Goal: Information Seeking & Learning: Find specific page/section

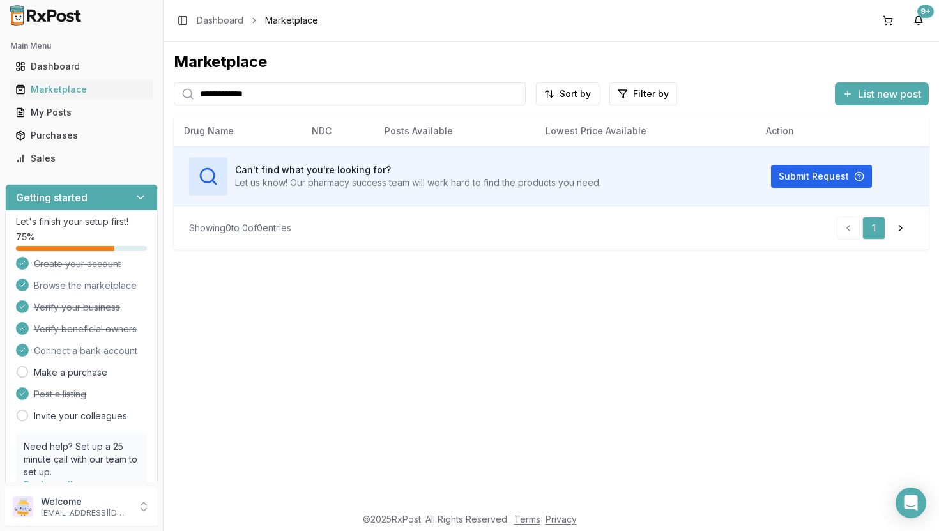
click at [245, 89] on input "**********" at bounding box center [350, 93] width 352 height 23
type input "********"
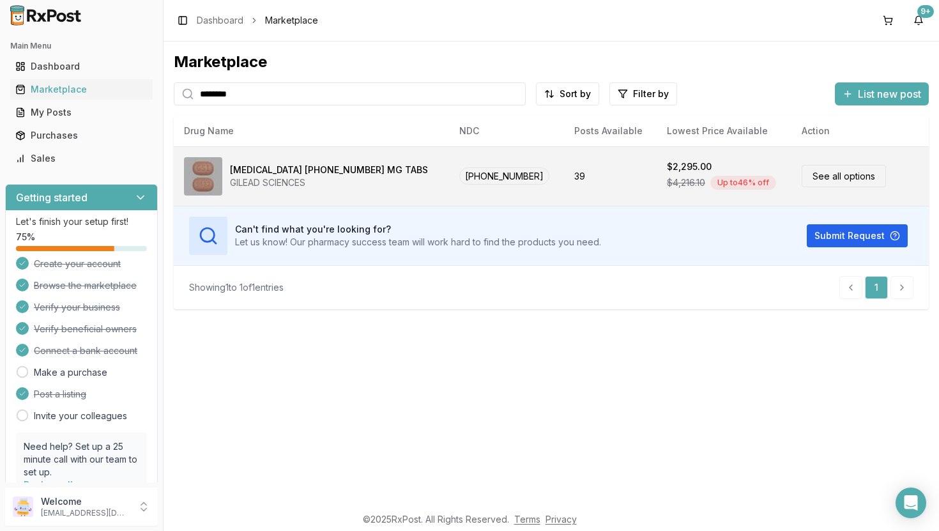
click at [324, 166] on div "[MEDICAL_DATA] [PHONE_NUMBER] MG TABS" at bounding box center [329, 170] width 198 height 13
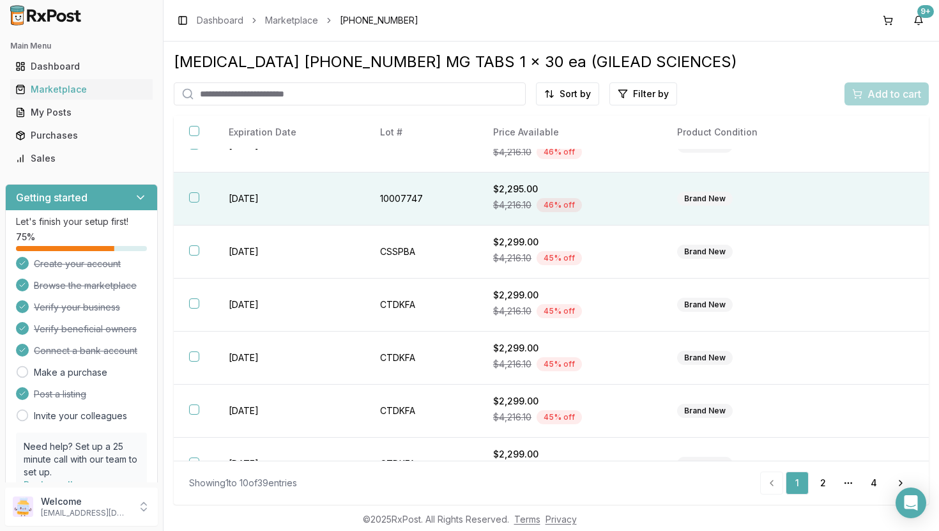
scroll to position [219, 0]
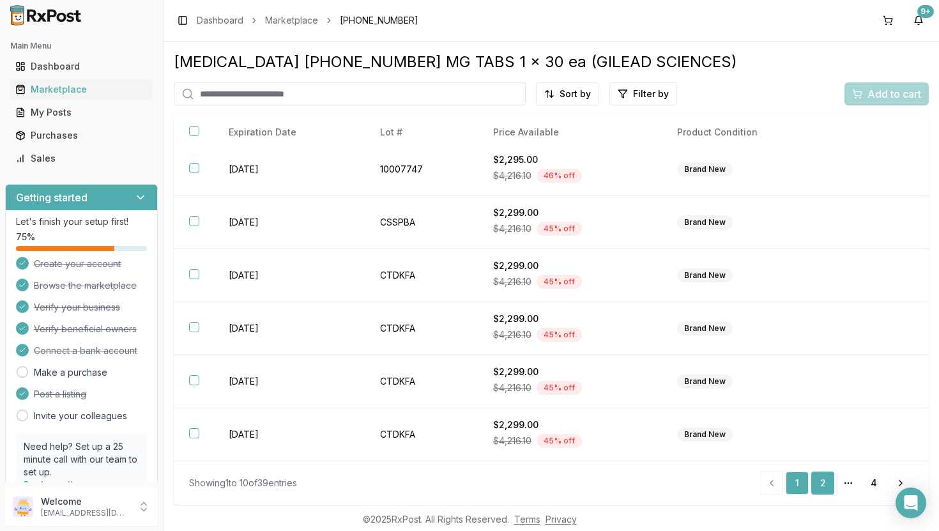
click at [817, 480] on link "2" at bounding box center [823, 483] width 23 height 23
click at [847, 482] on link "3" at bounding box center [848, 483] width 23 height 23
click at [876, 480] on link "4" at bounding box center [874, 483] width 23 height 23
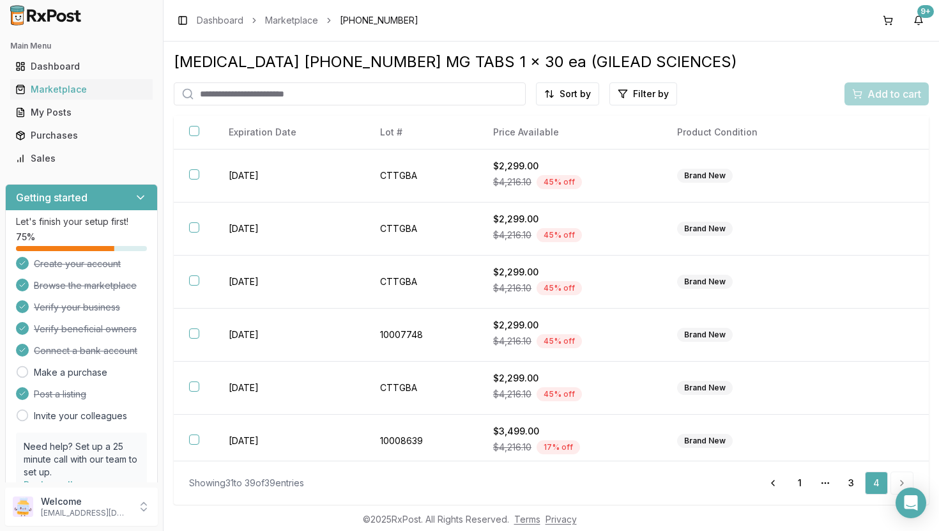
scroll to position [166, 0]
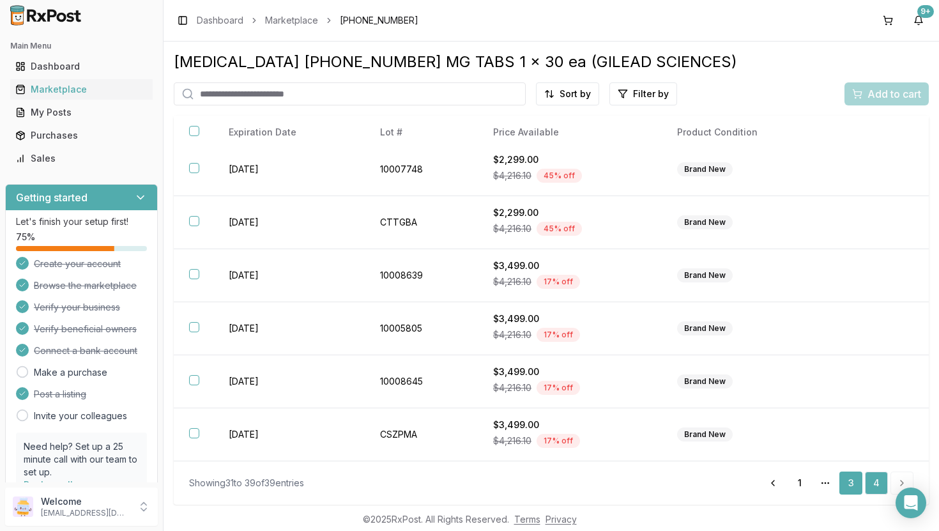
click at [857, 483] on link "3" at bounding box center [851, 483] width 23 height 23
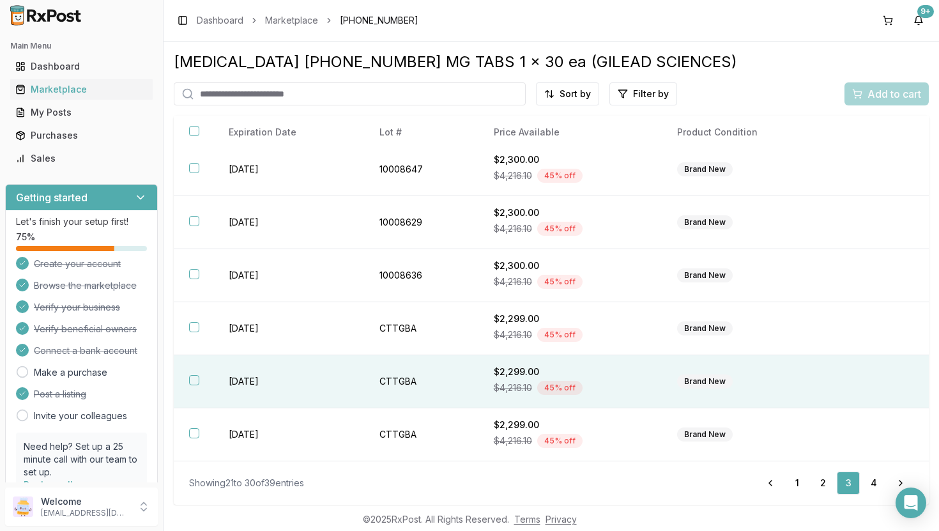
scroll to position [219, 0]
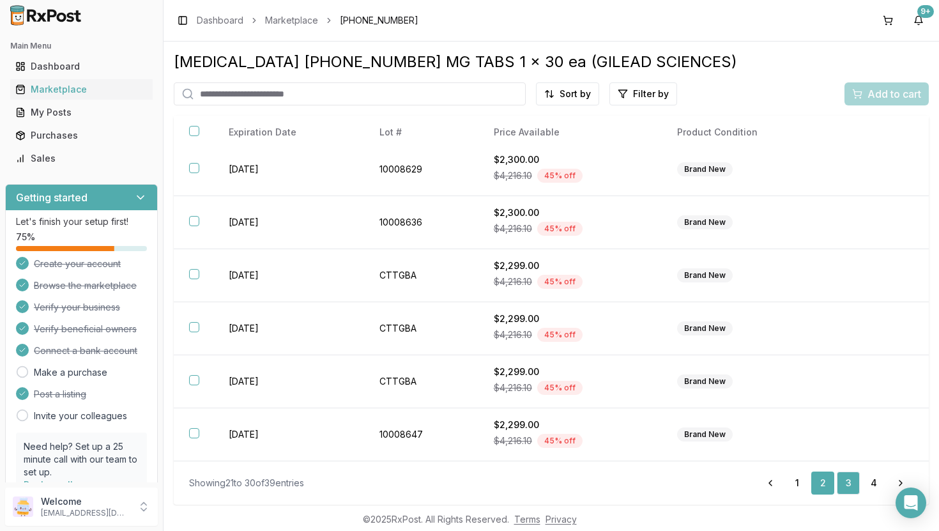
click at [826, 484] on link "2" at bounding box center [823, 483] width 23 height 23
click at [792, 481] on link "1" at bounding box center [797, 483] width 23 height 23
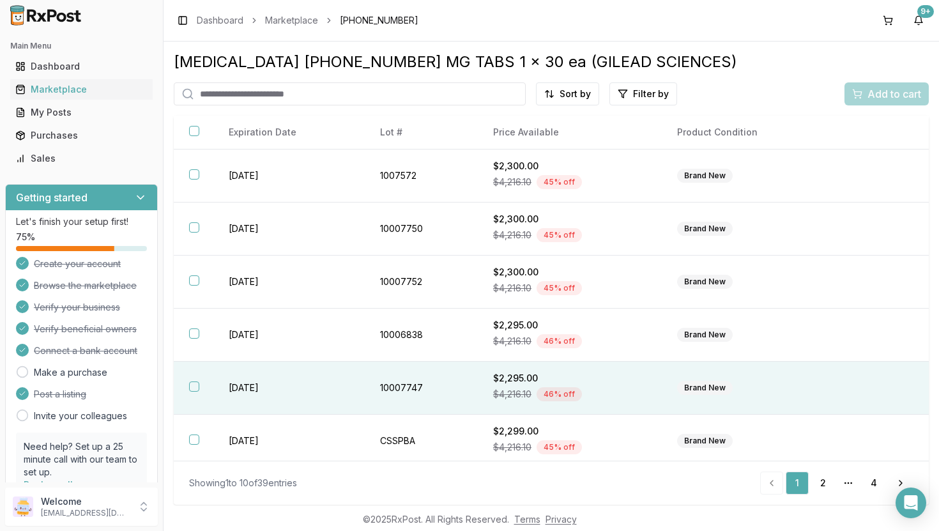
scroll to position [219, 0]
